Goal: Information Seeking & Learning: Learn about a topic

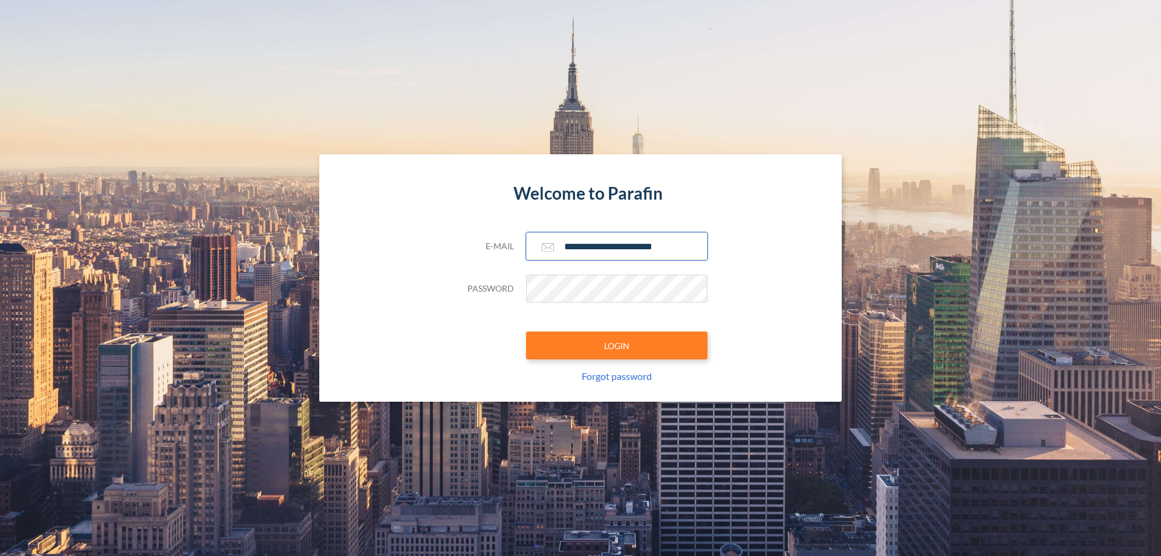
type input "**********"
click at [617, 345] on button "LOGIN" at bounding box center [616, 345] width 181 height 28
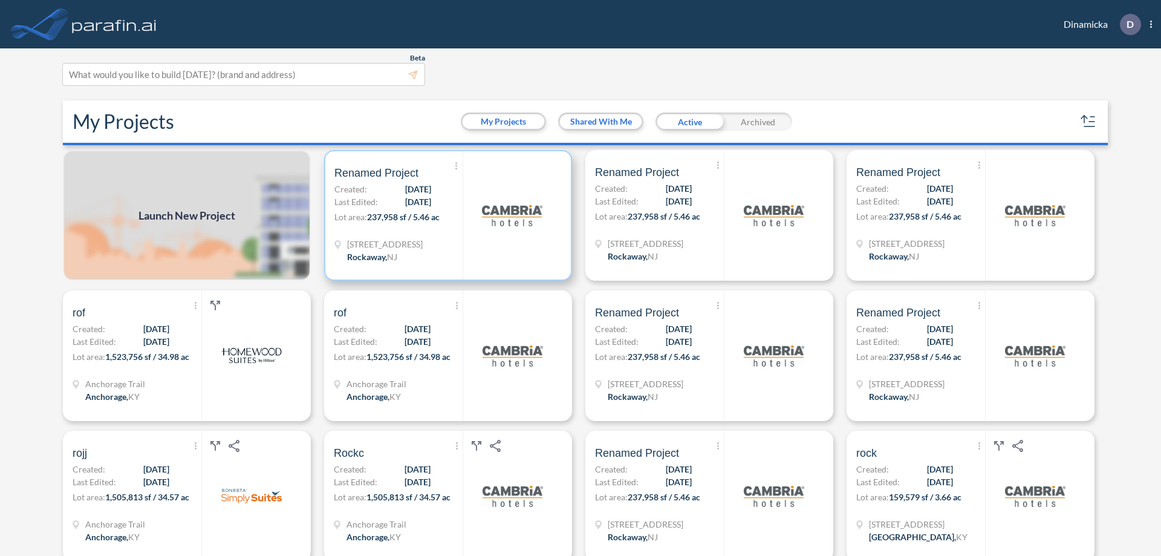
scroll to position [3, 0]
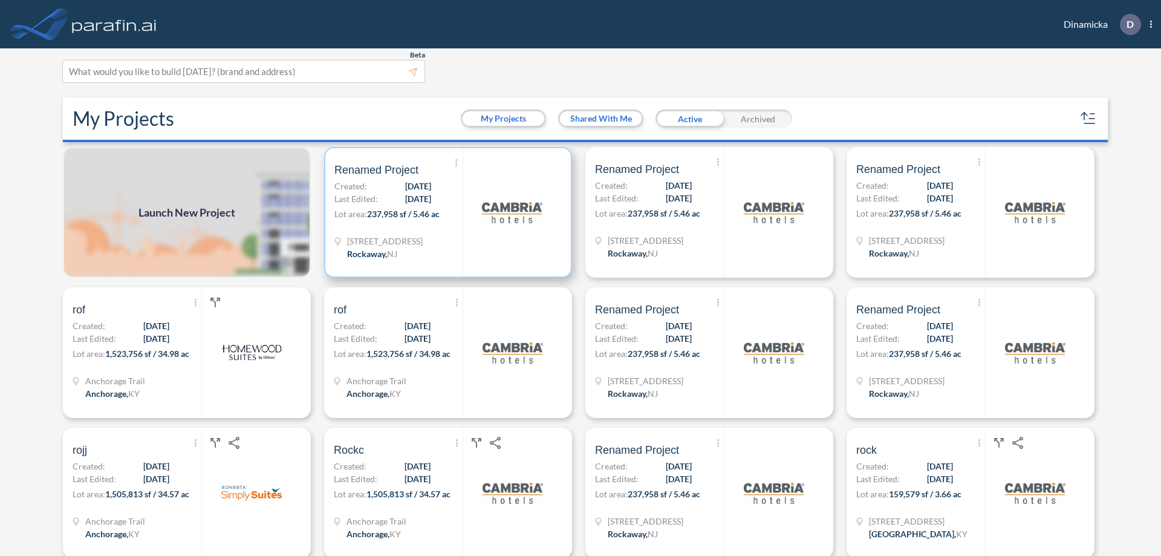
click at [446, 212] on p "Lot area: 237,958 sf / 5.46 ac" at bounding box center [398, 216] width 128 height 18
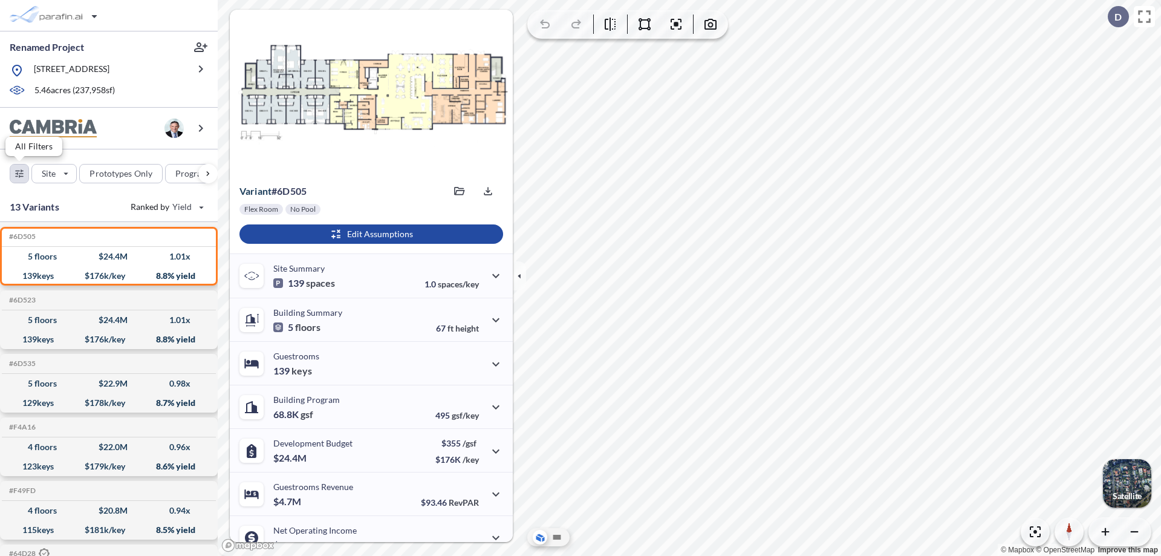
click at [19, 173] on div "button" at bounding box center [19, 173] width 18 height 18
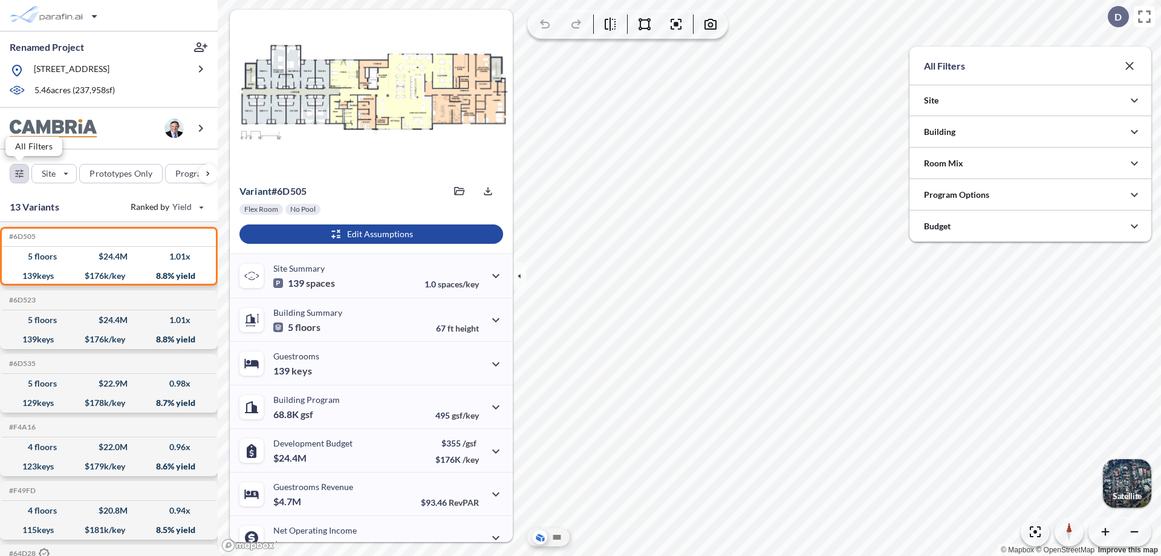
scroll to position [604569, 604327]
click at [1030, 195] on div at bounding box center [1030, 194] width 242 height 31
